Goal: Transaction & Acquisition: Purchase product/service

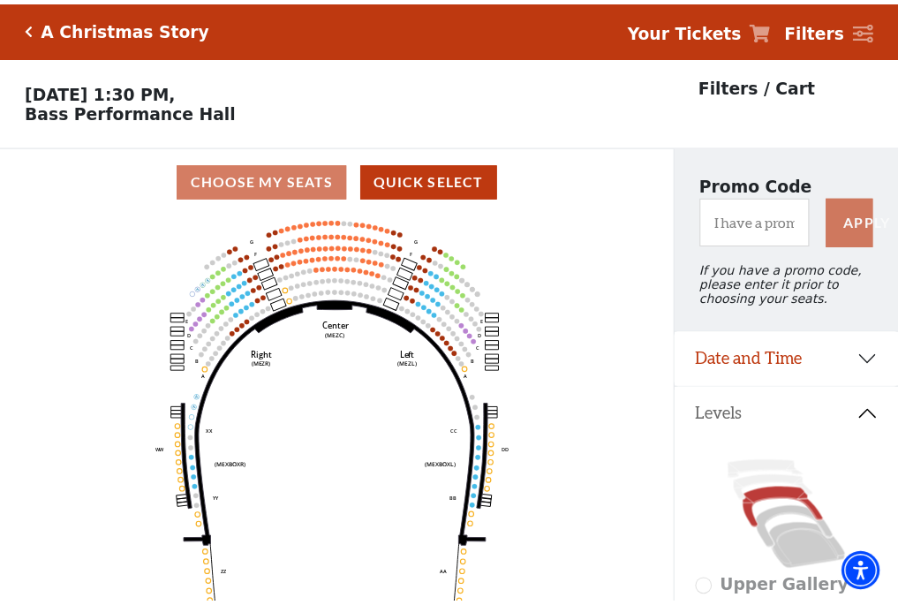
scroll to position [82, 0]
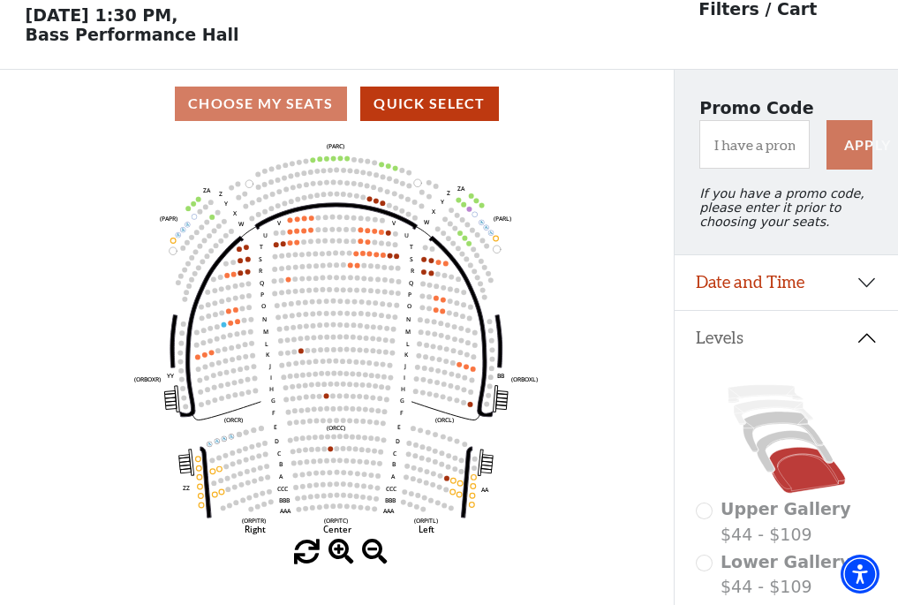
scroll to position [82, 0]
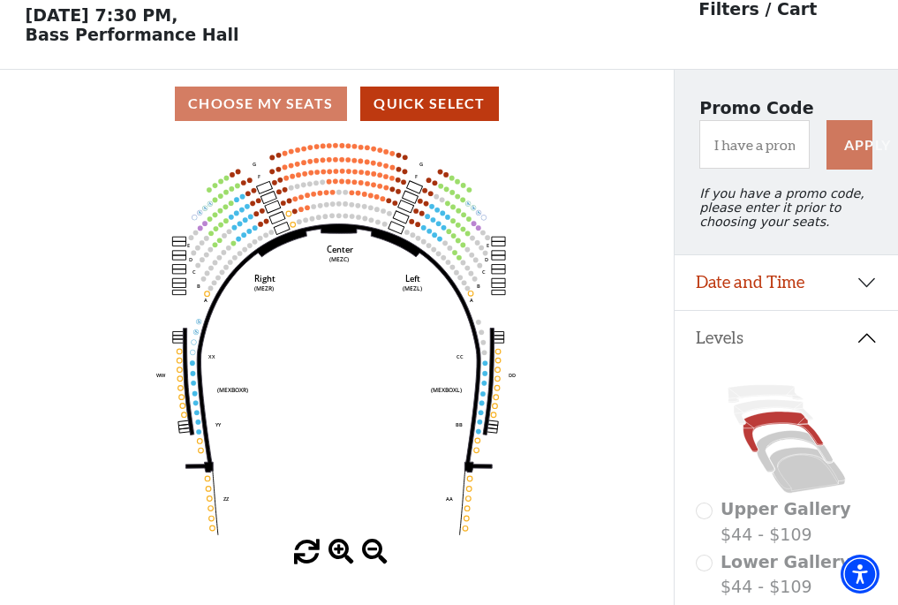
scroll to position [82, 0]
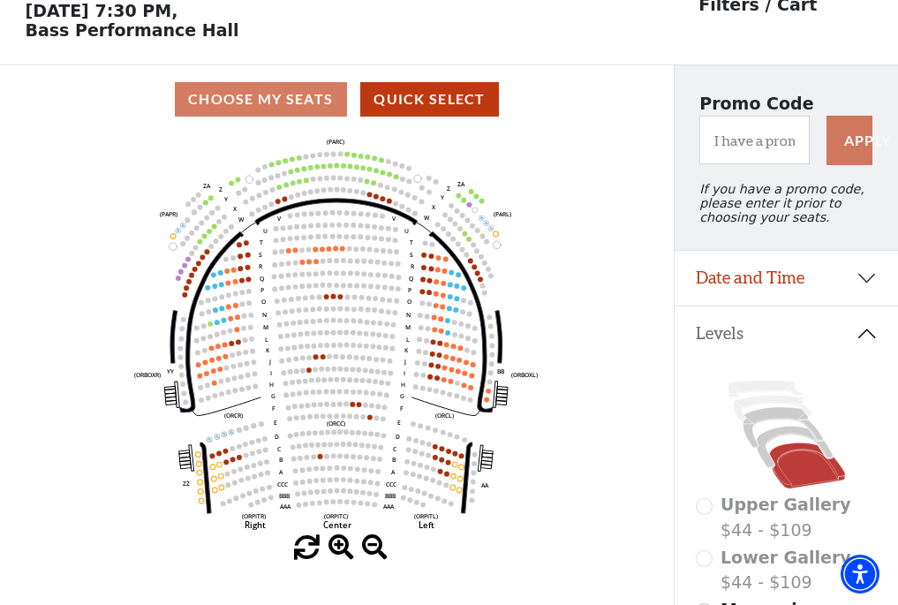
scroll to position [82, 0]
